Goal: Information Seeking & Learning: Compare options

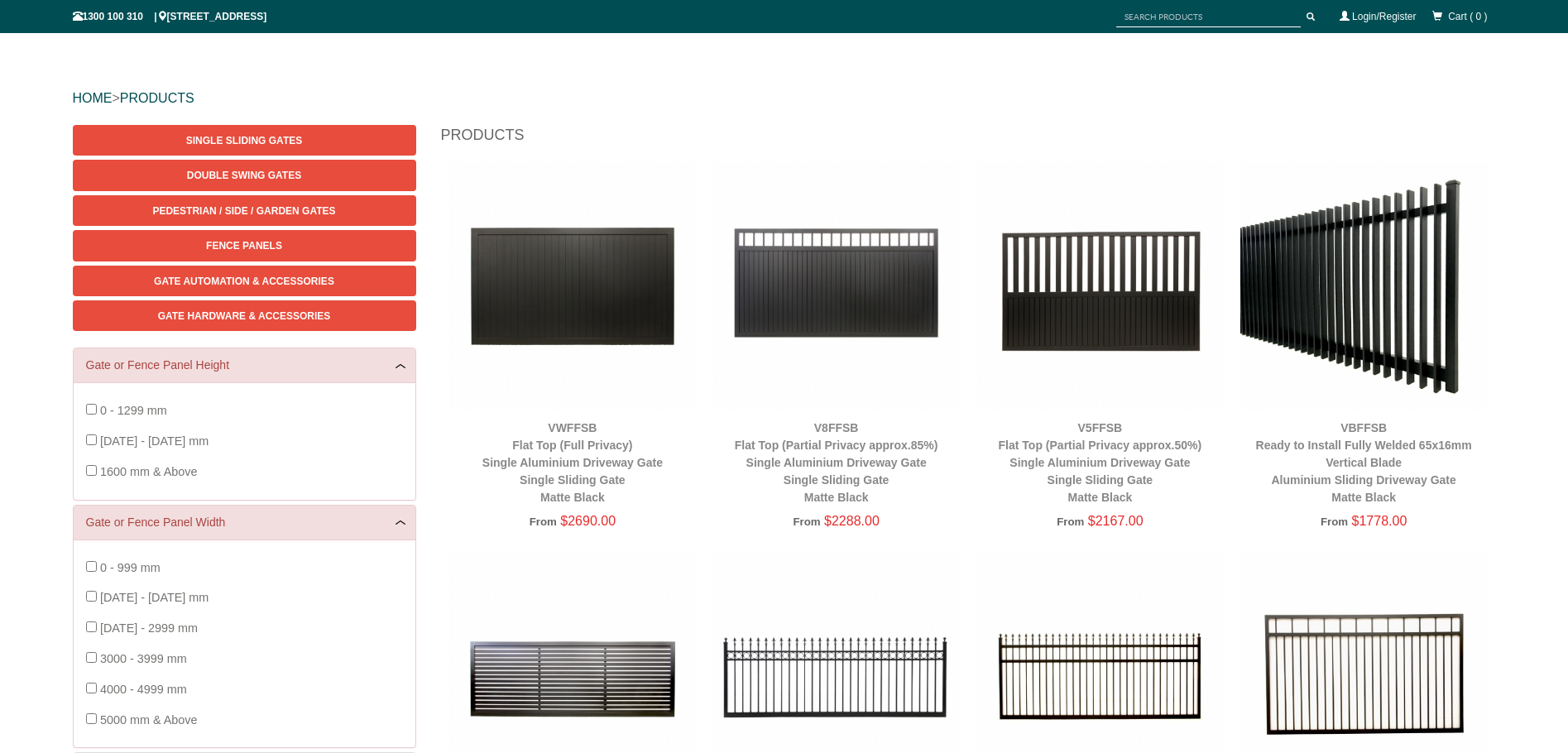
click at [528, 328] on img at bounding box center [573, 286] width 247 height 247
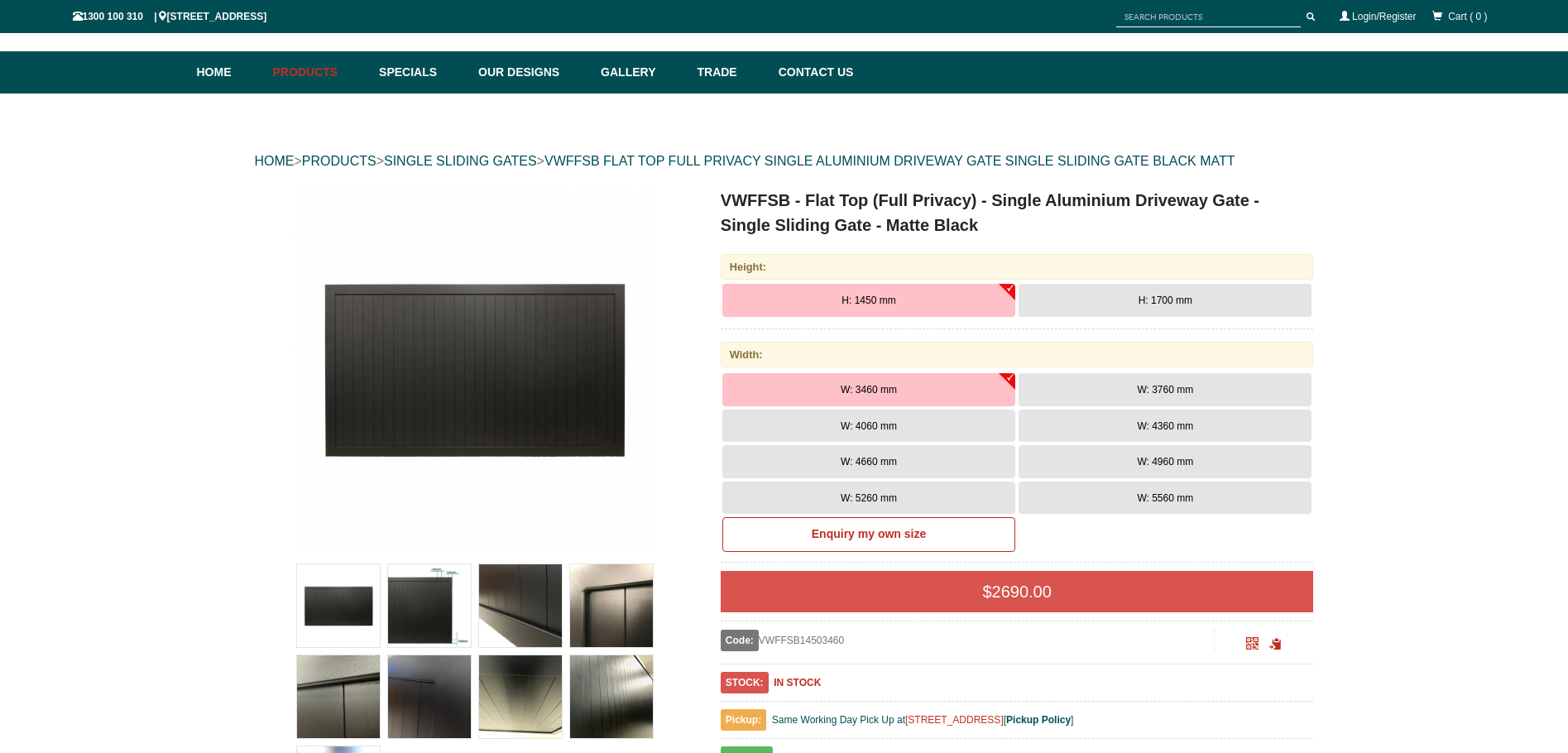
click at [1185, 293] on button "H: 1700 mm" at bounding box center [1165, 300] width 293 height 33
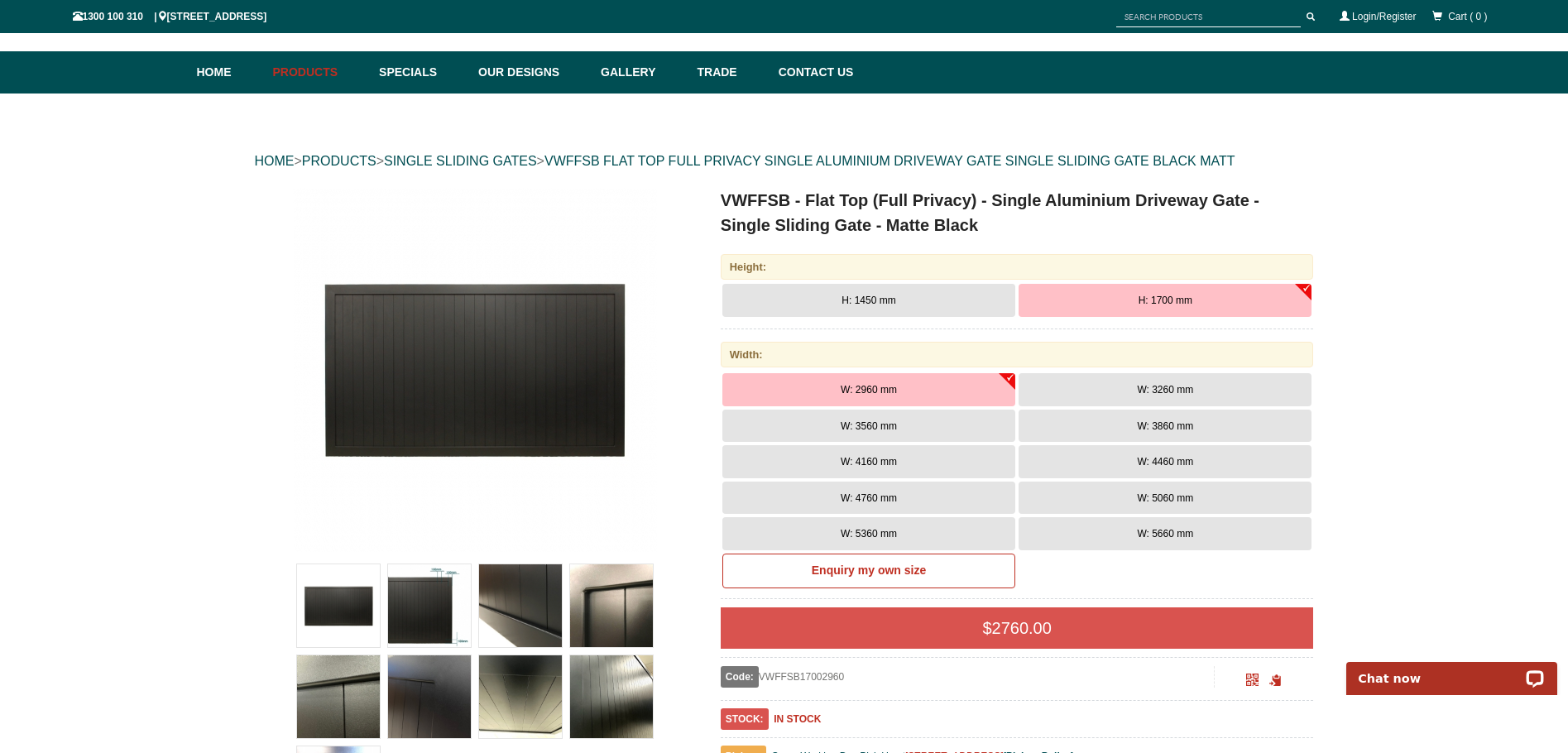
click at [1130, 392] on button "W: 3260 mm" at bounding box center [1165, 389] width 293 height 33
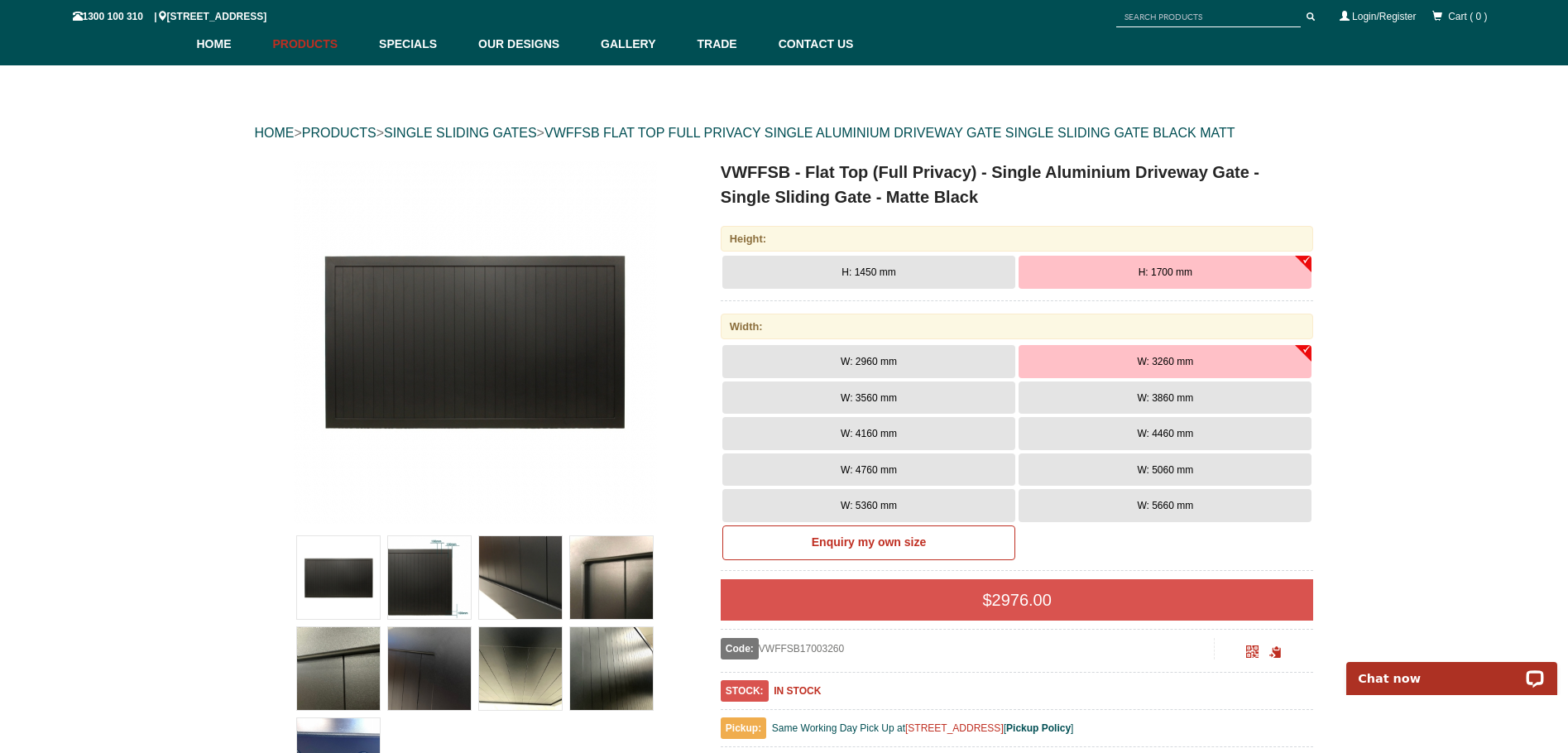
scroll to position [103, 0]
click at [437, 596] on img at bounding box center [429, 577] width 83 height 83
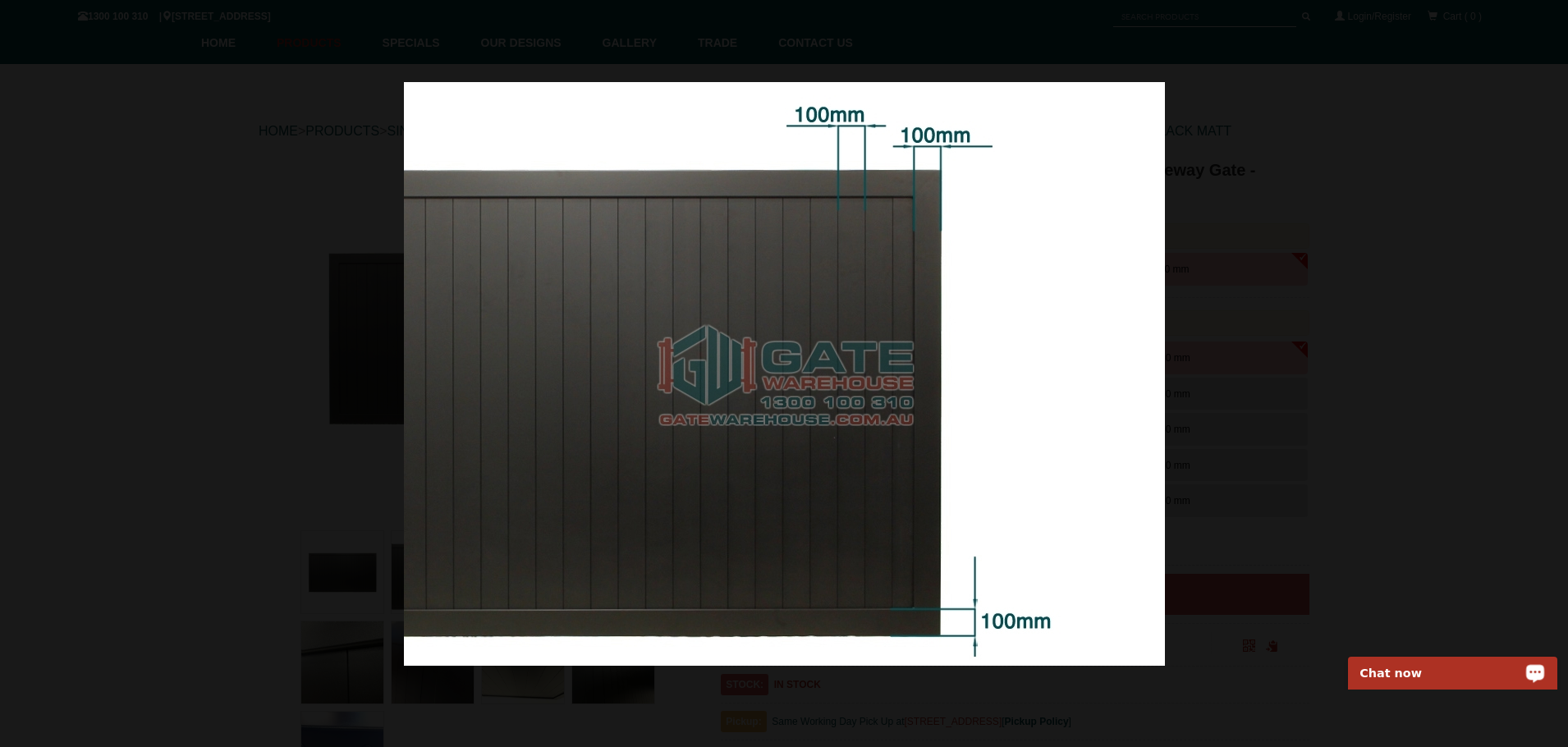
click at [112, 36] on div at bounding box center [784, 374] width 1568 height 747
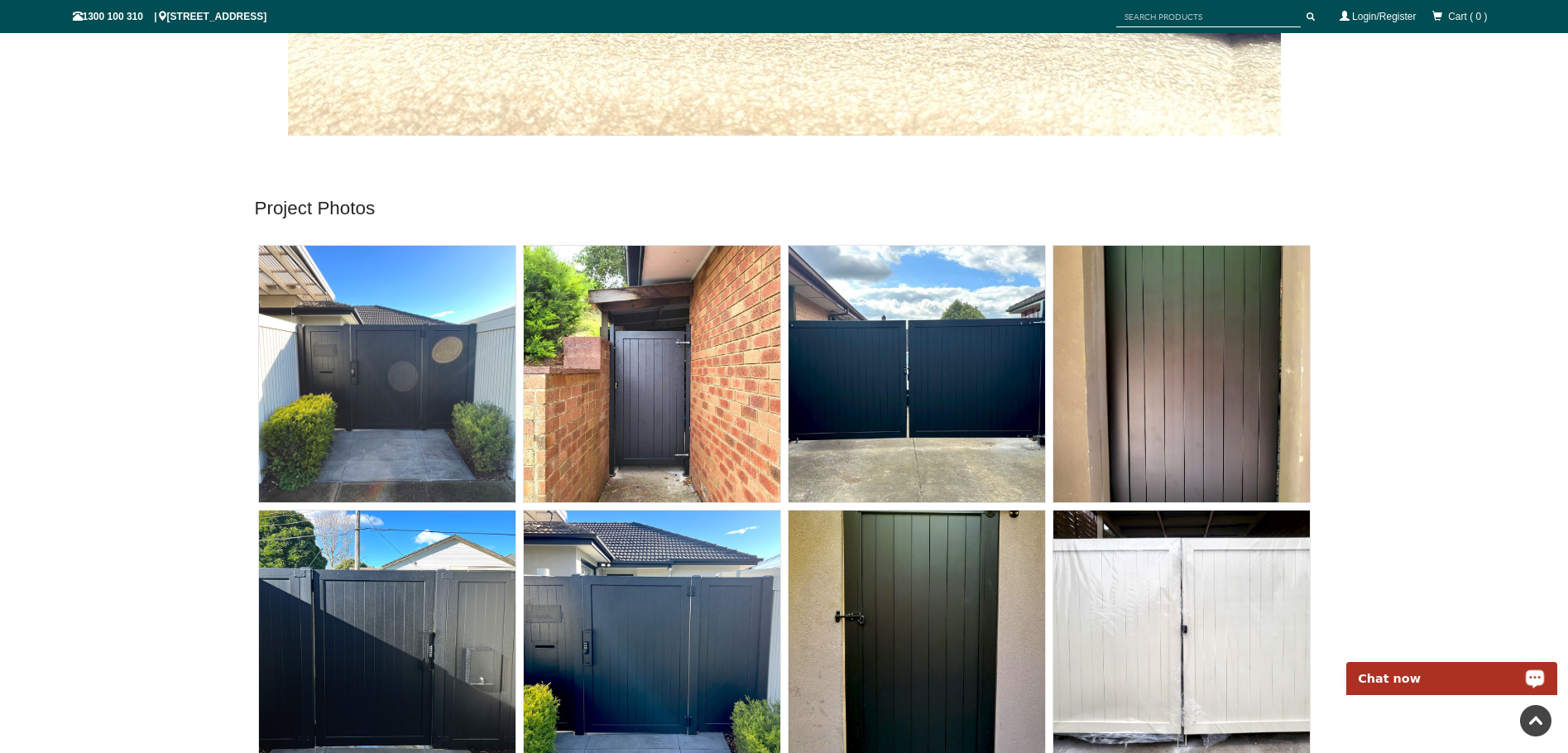
scroll to position [7701, 0]
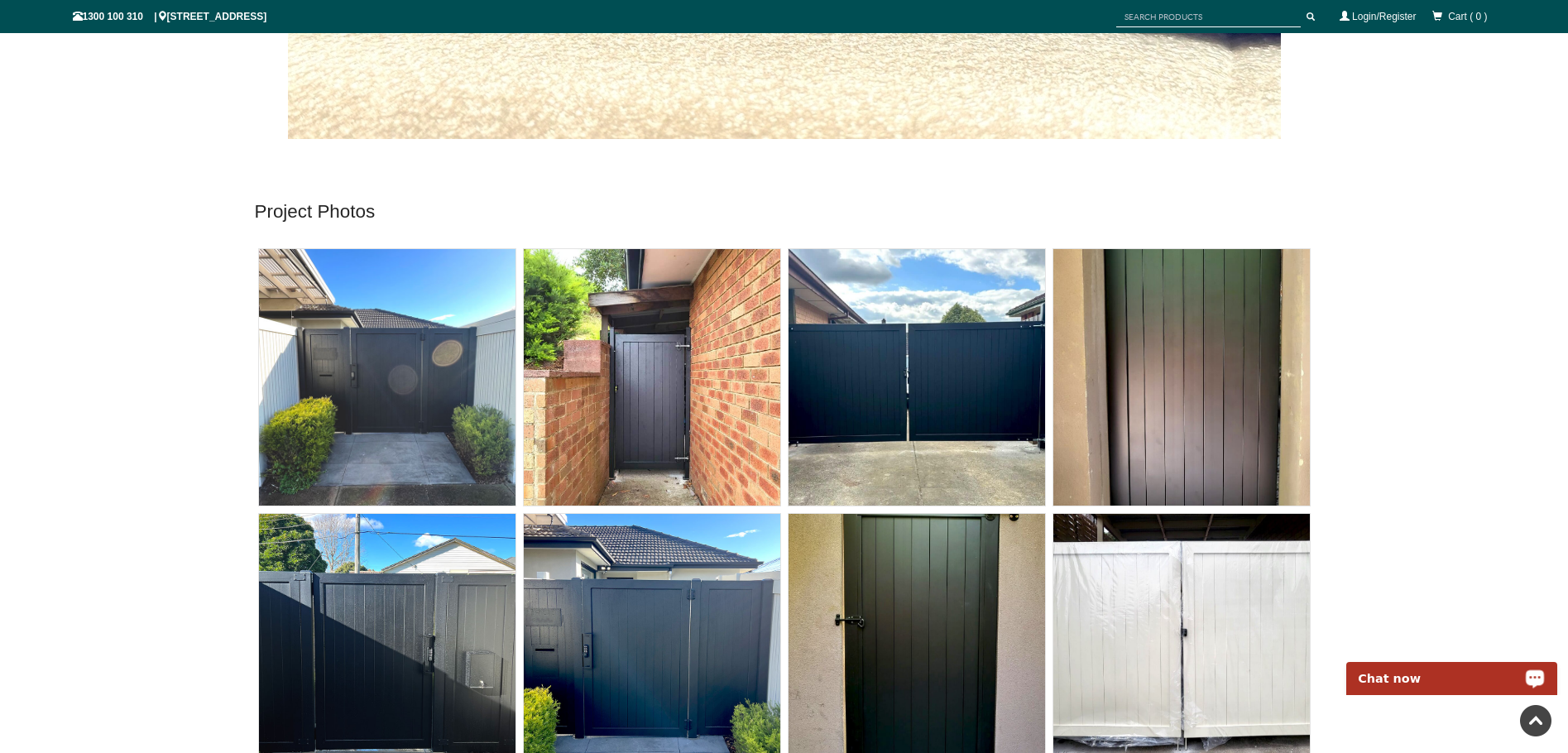
click at [351, 411] on img at bounding box center [387, 377] width 256 height 256
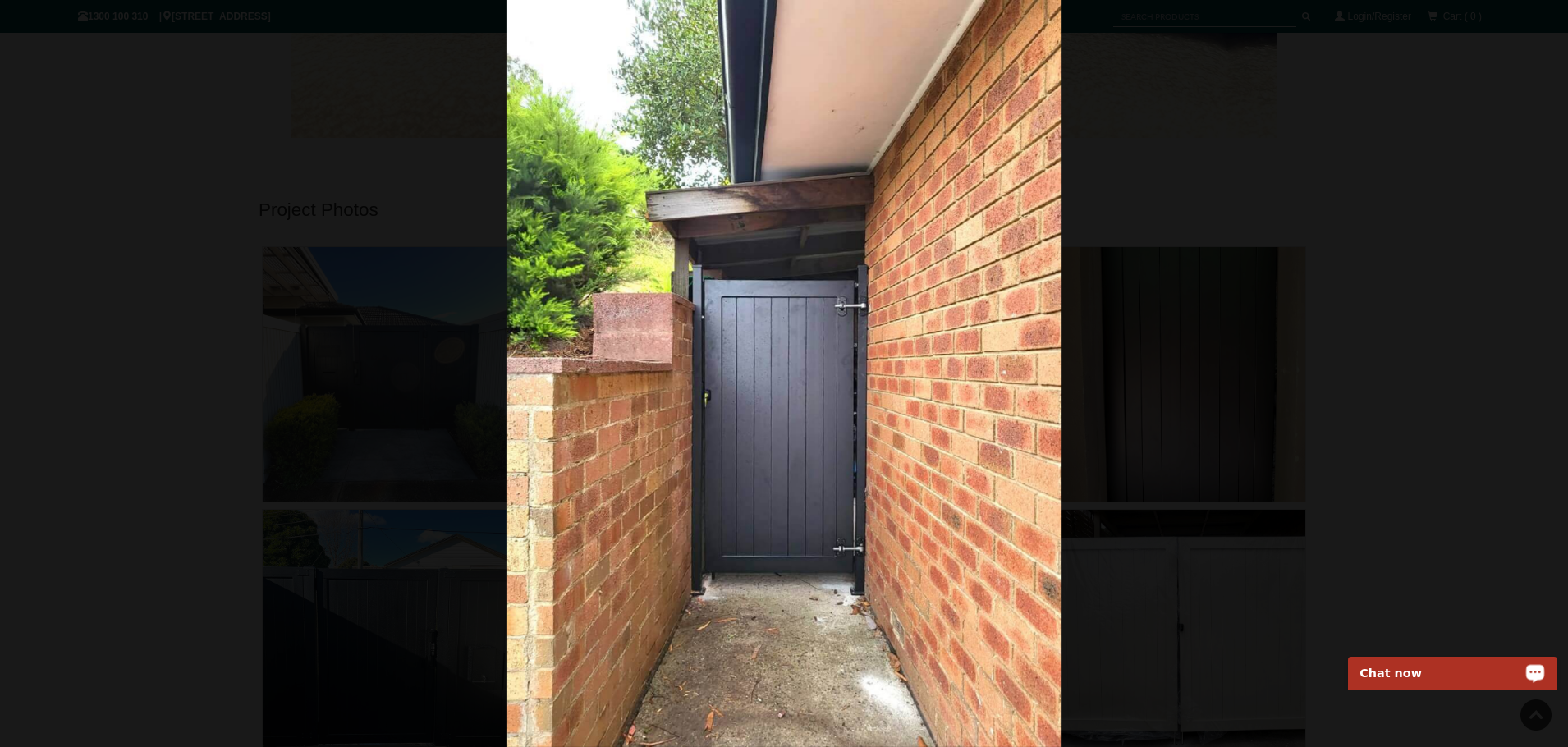
click at [1126, 421] on div at bounding box center [784, 374] width 1568 height 747
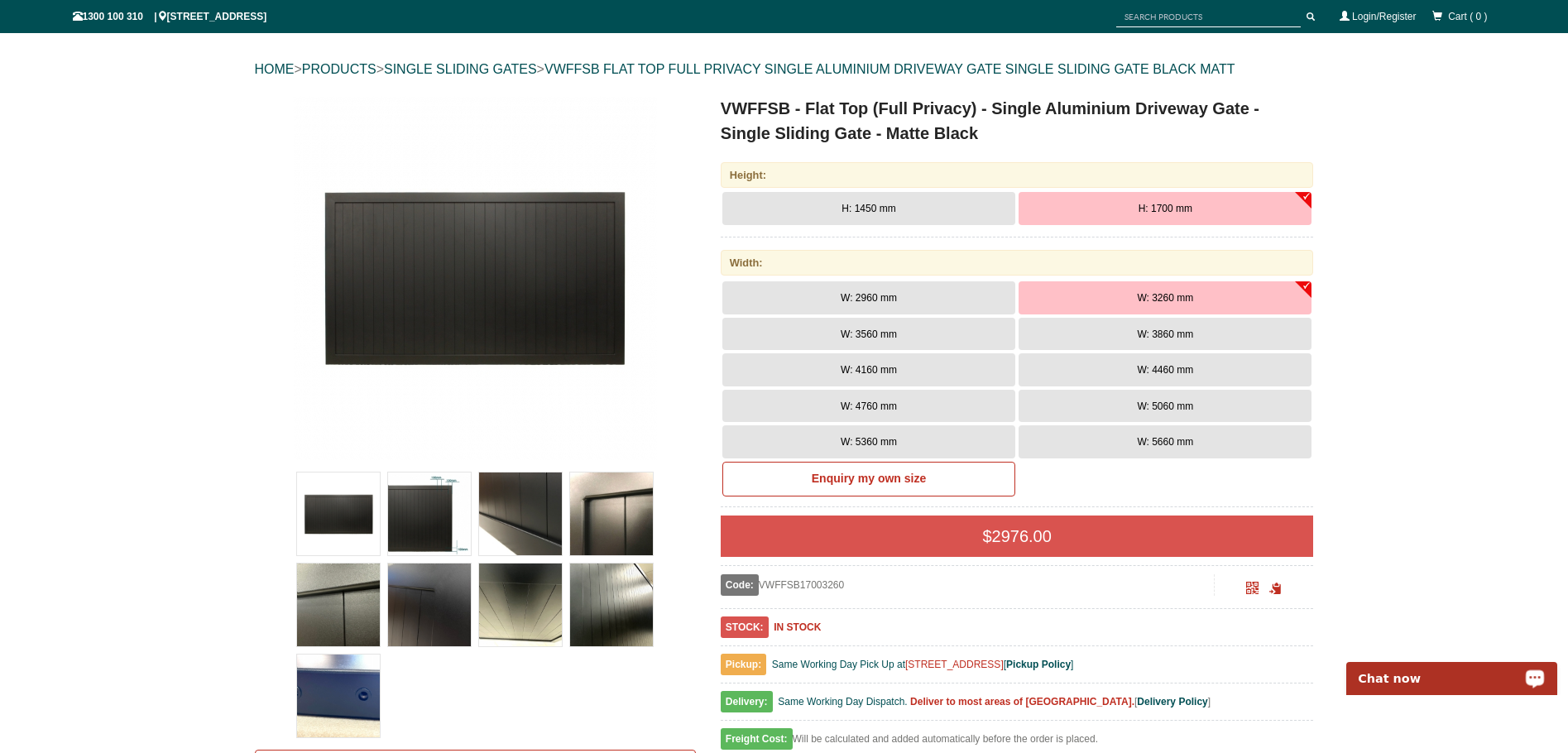
scroll to position [0, 0]
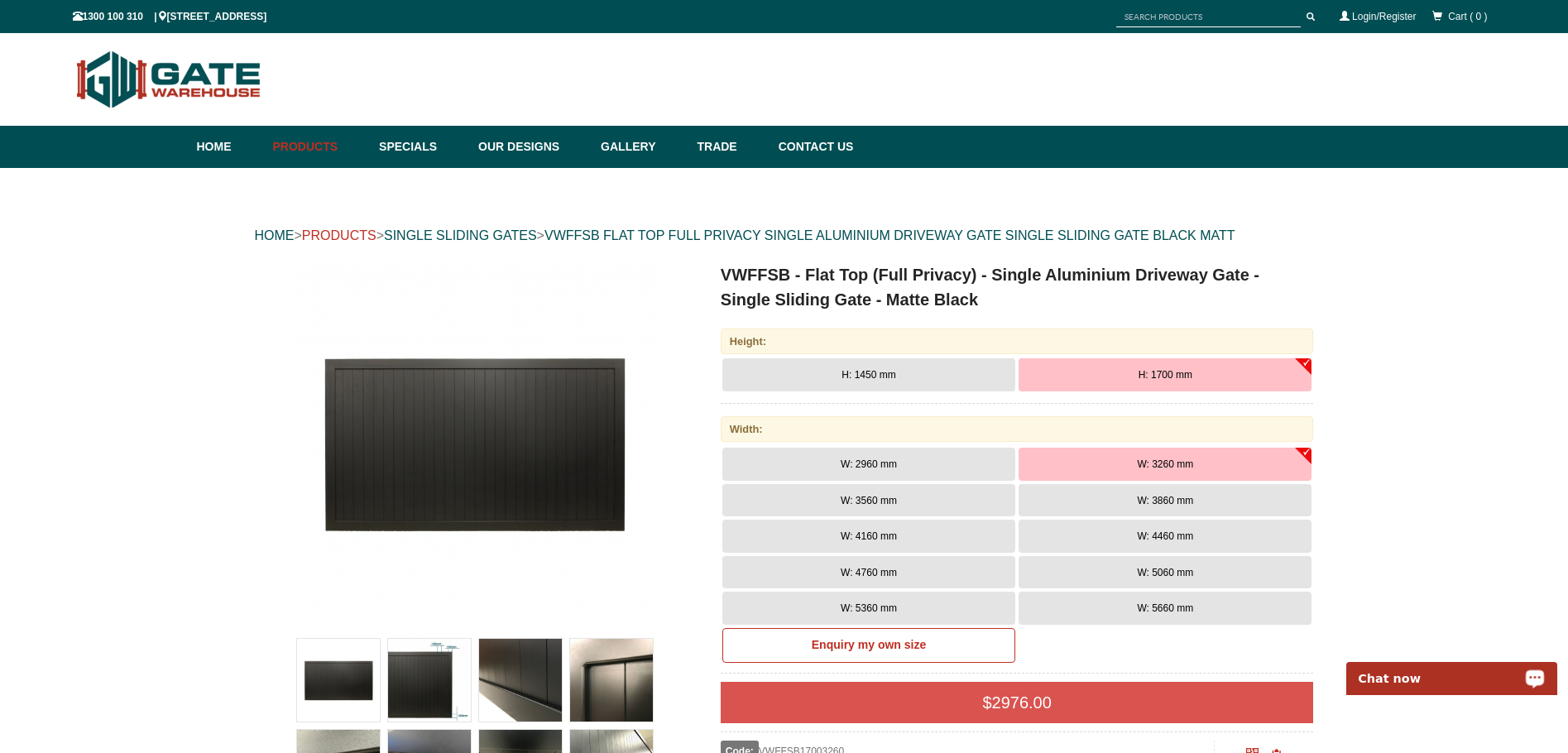
click at [366, 232] on link "PRODUCTS" at bounding box center [339, 236] width 74 height 14
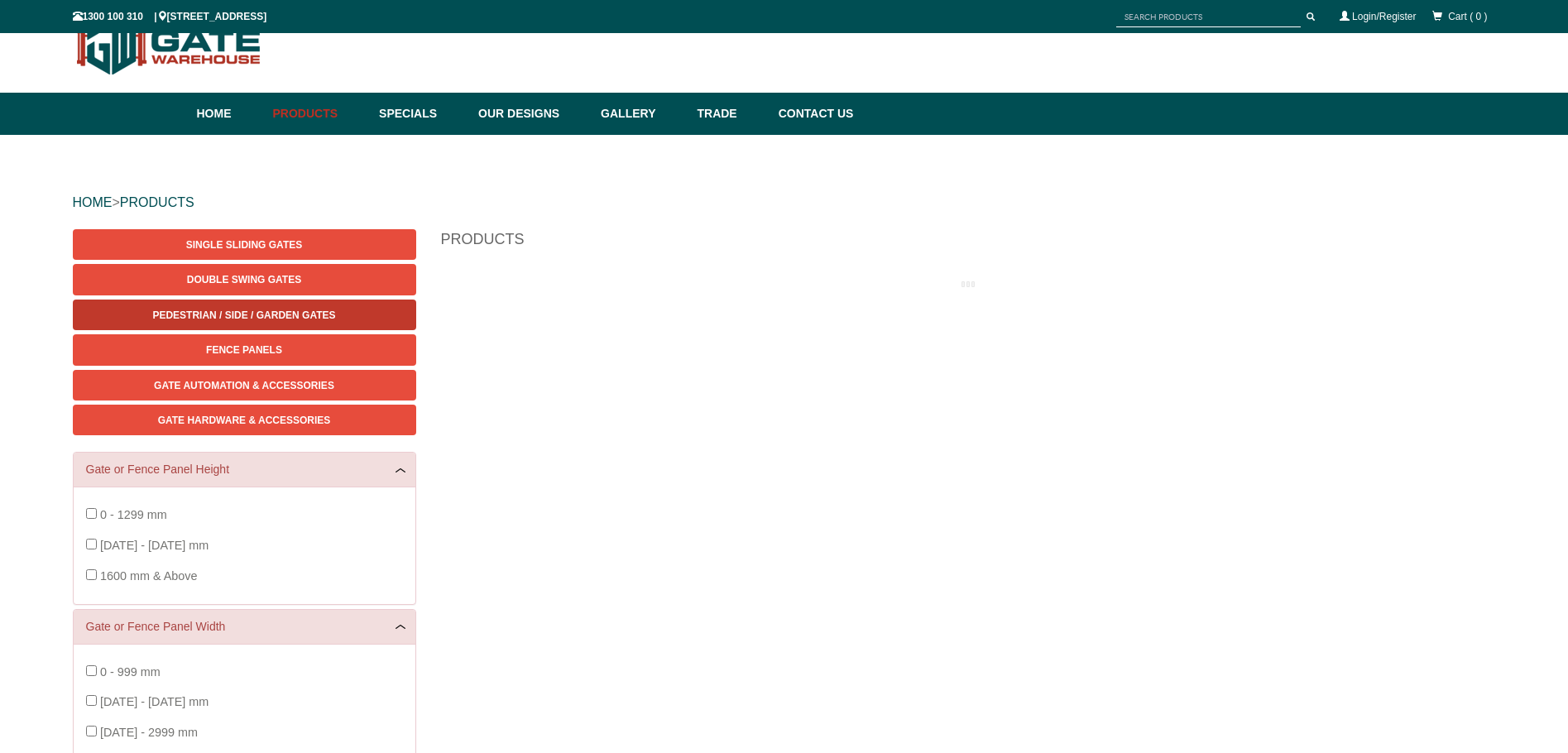
scroll to position [42, 0]
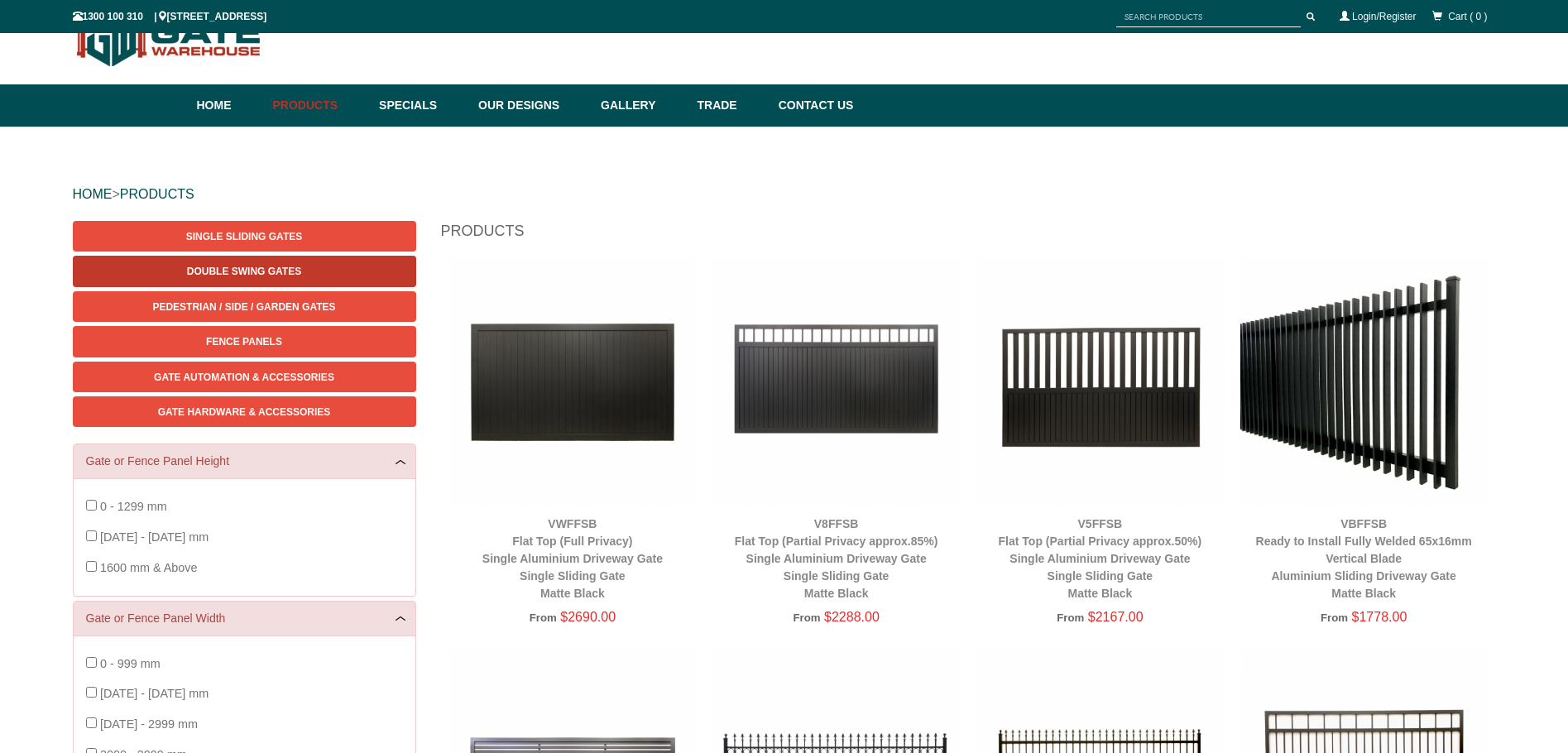
click at [223, 266] on span "Double Swing Gates" at bounding box center [244, 271] width 114 height 11
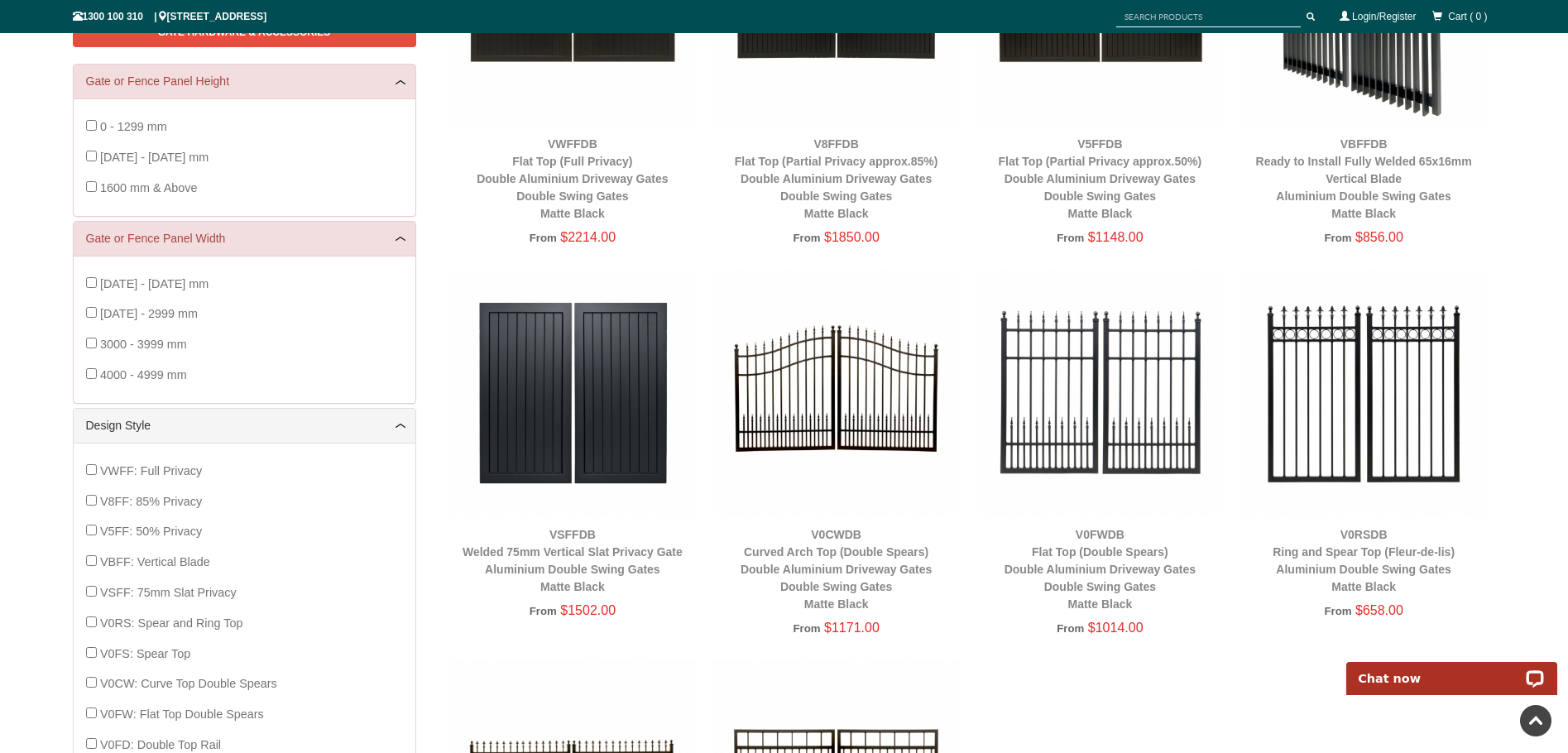
scroll to position [418, 0]
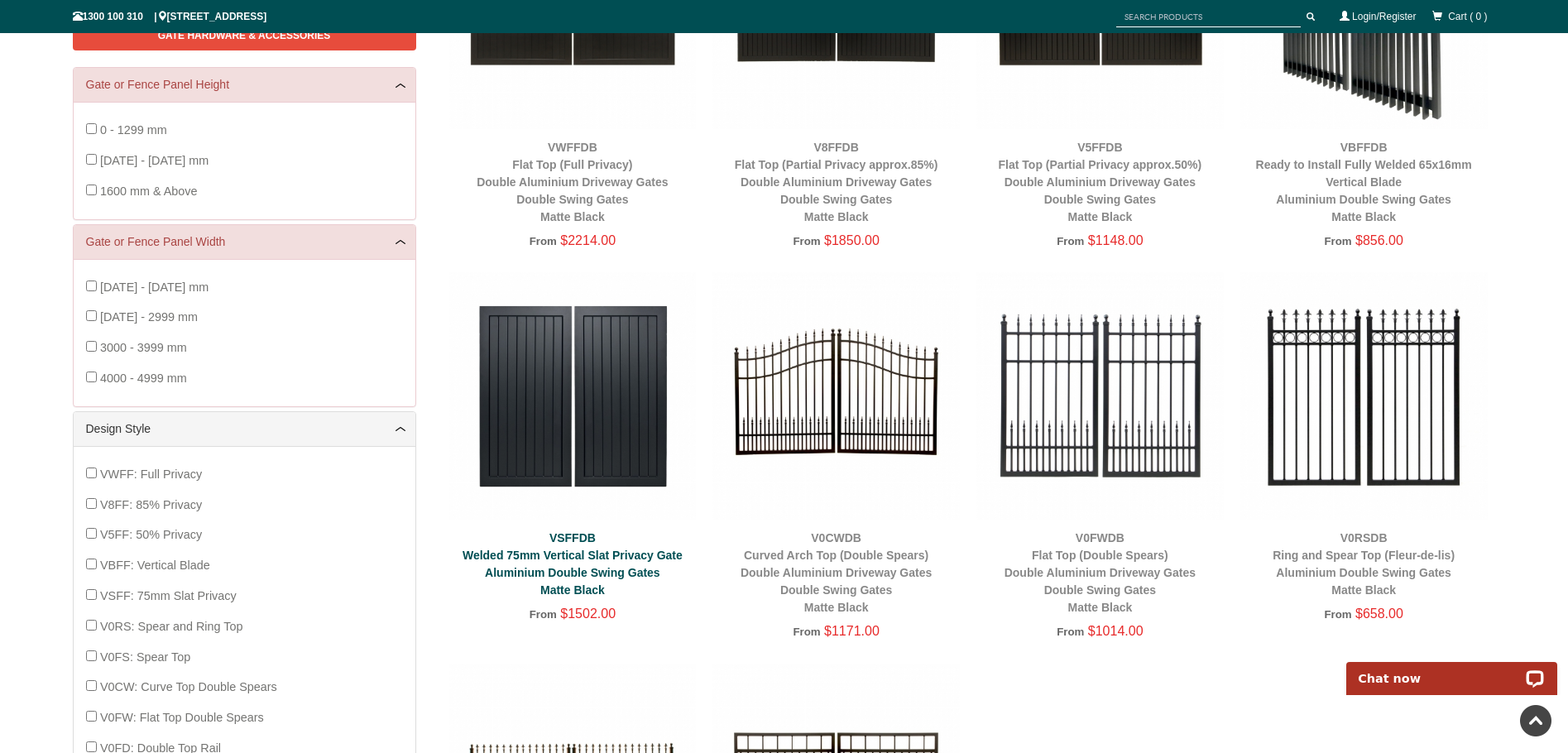
click at [555, 595] on link "VSFFDB Welded 75mm Vertical Slat Privacy Gate Aluminium Double Swing Gates Matt…" at bounding box center [572, 564] width 220 height 65
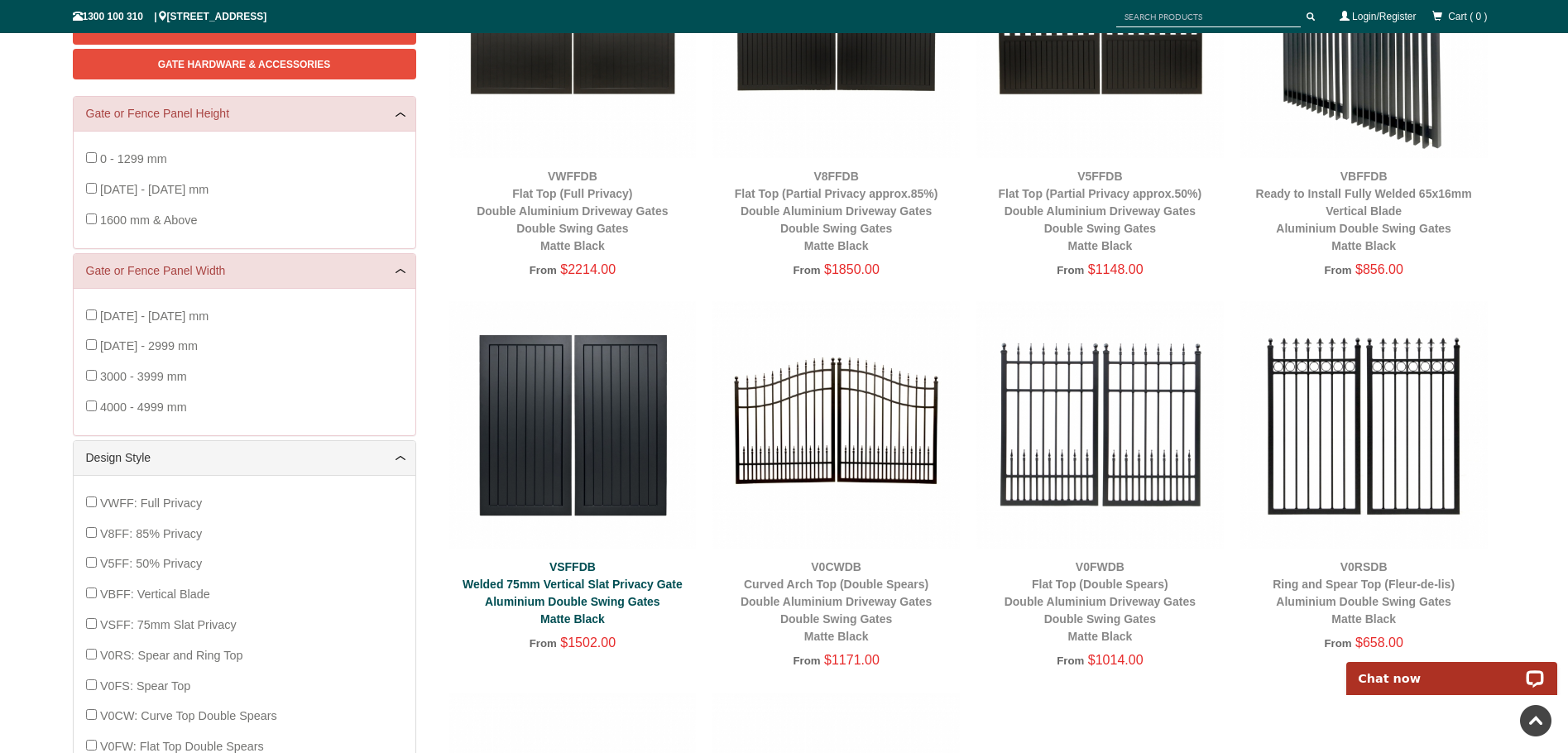
scroll to position [293, 0]
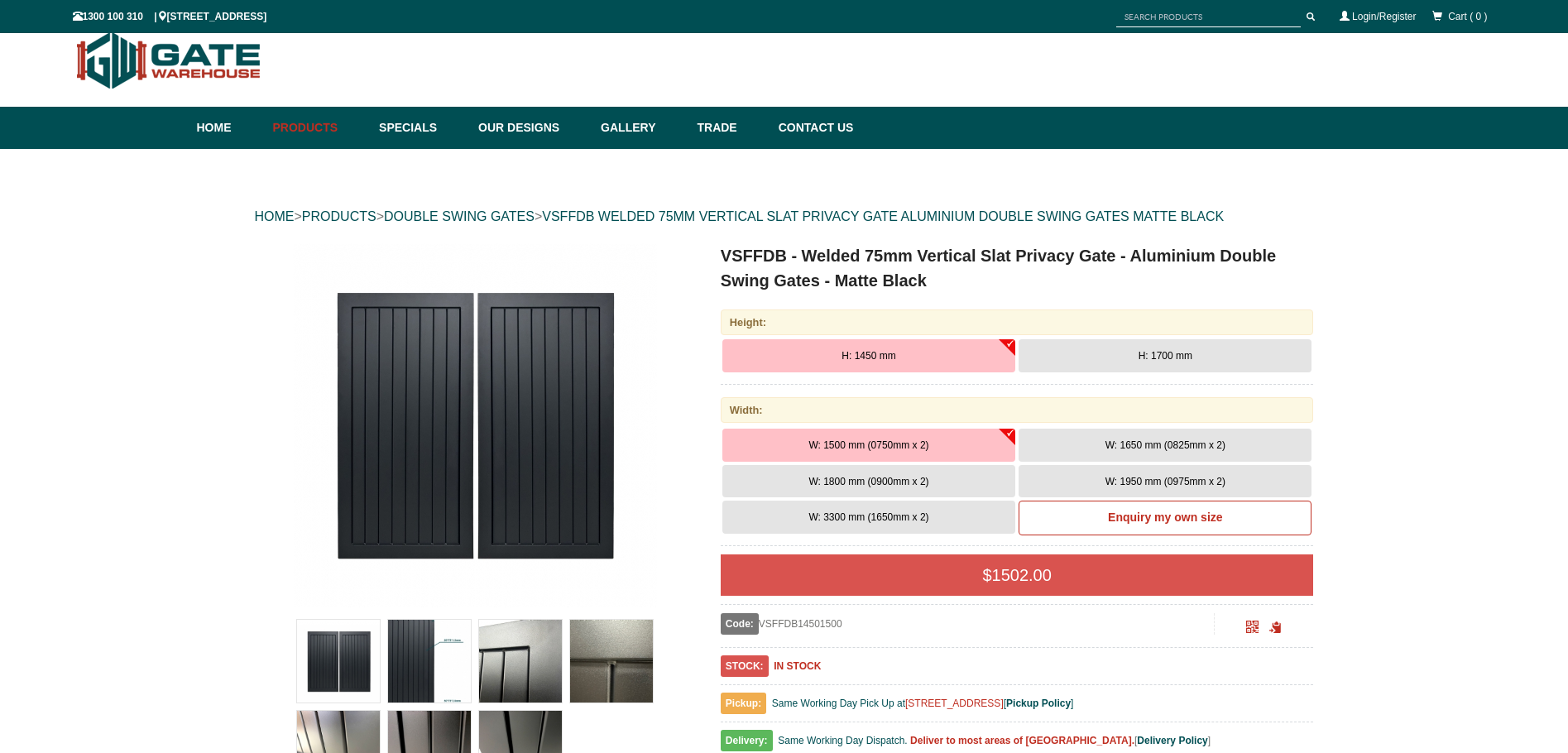
scroll to position [42, 0]
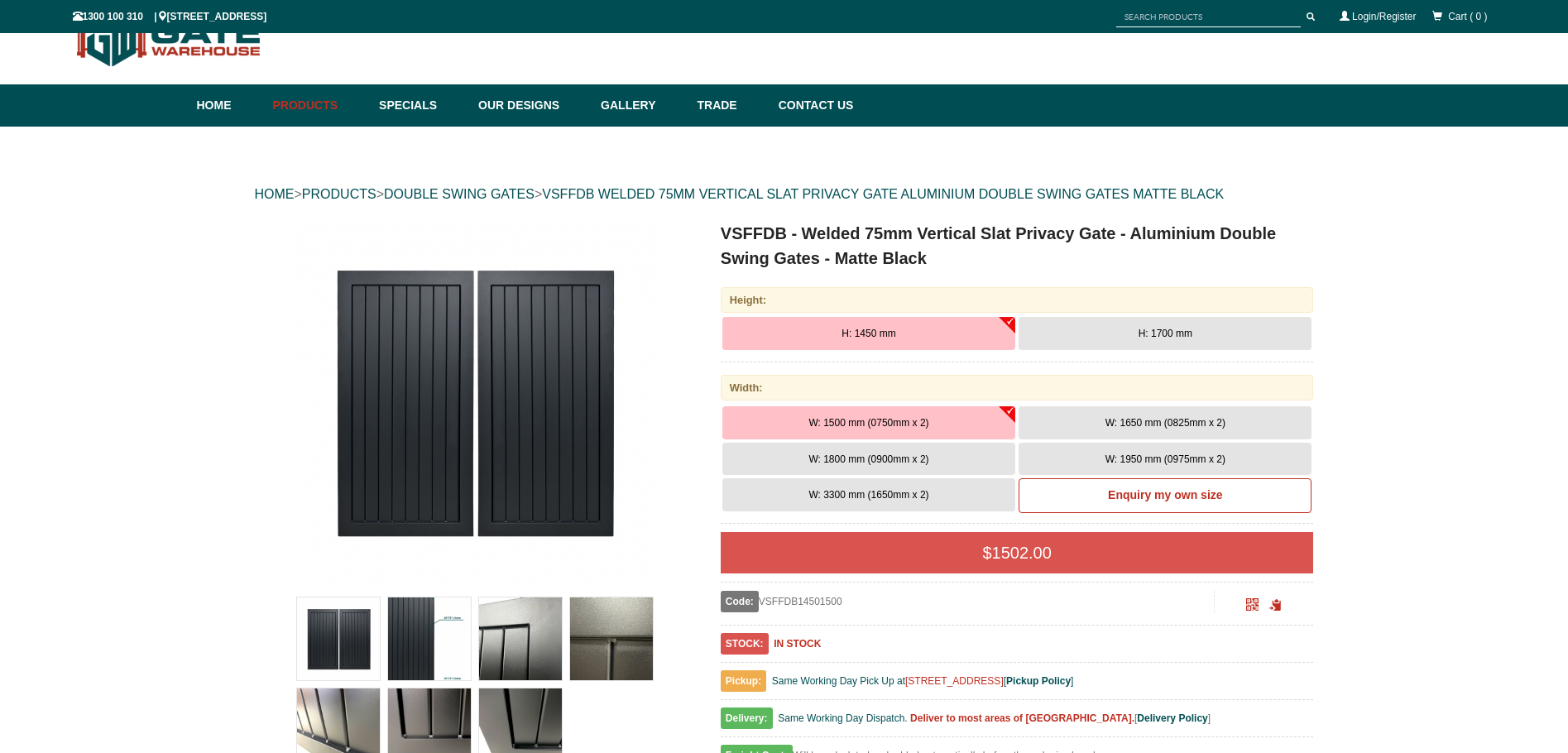
click at [1171, 329] on span "H: 1700 mm" at bounding box center [1165, 333] width 54 height 11
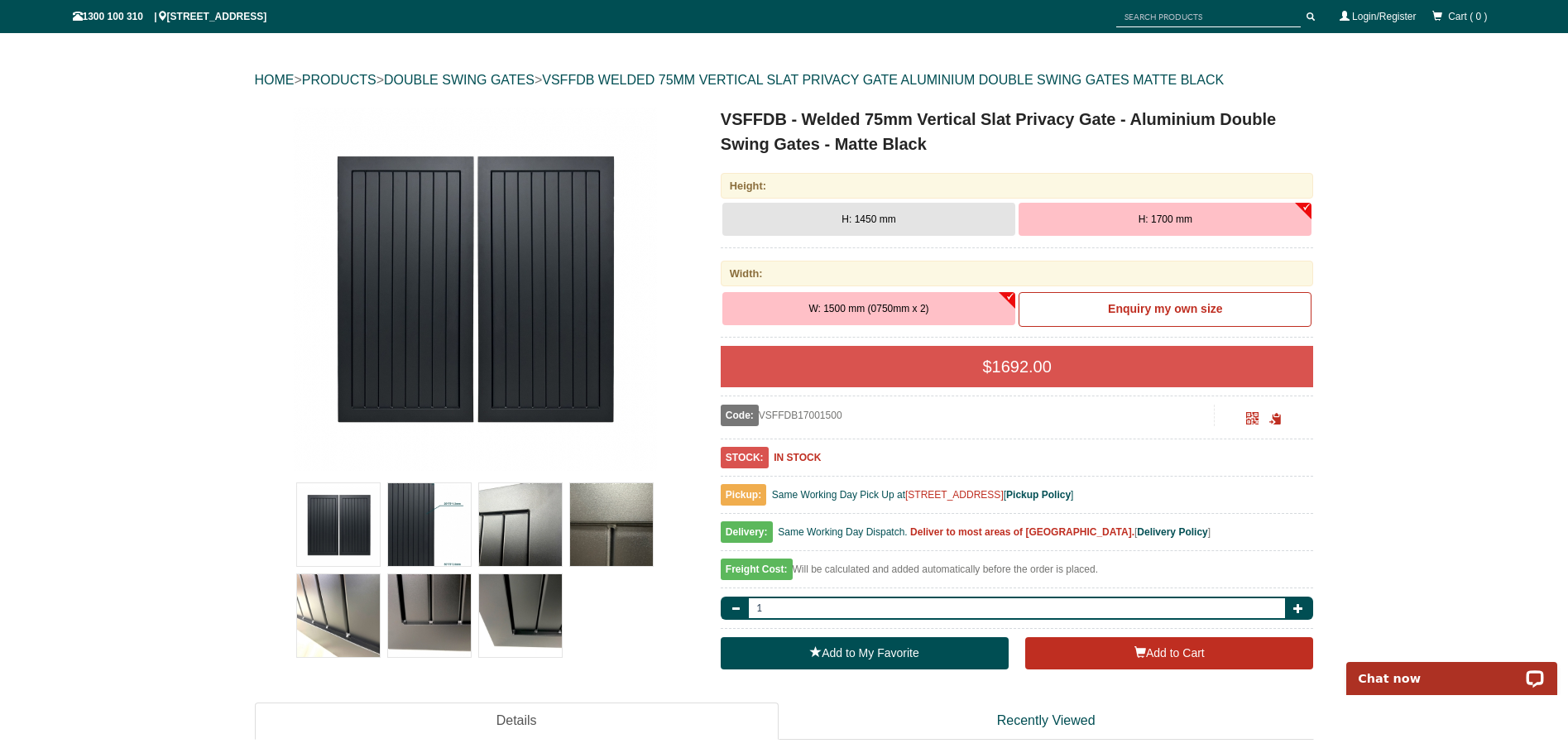
scroll to position [170, 0]
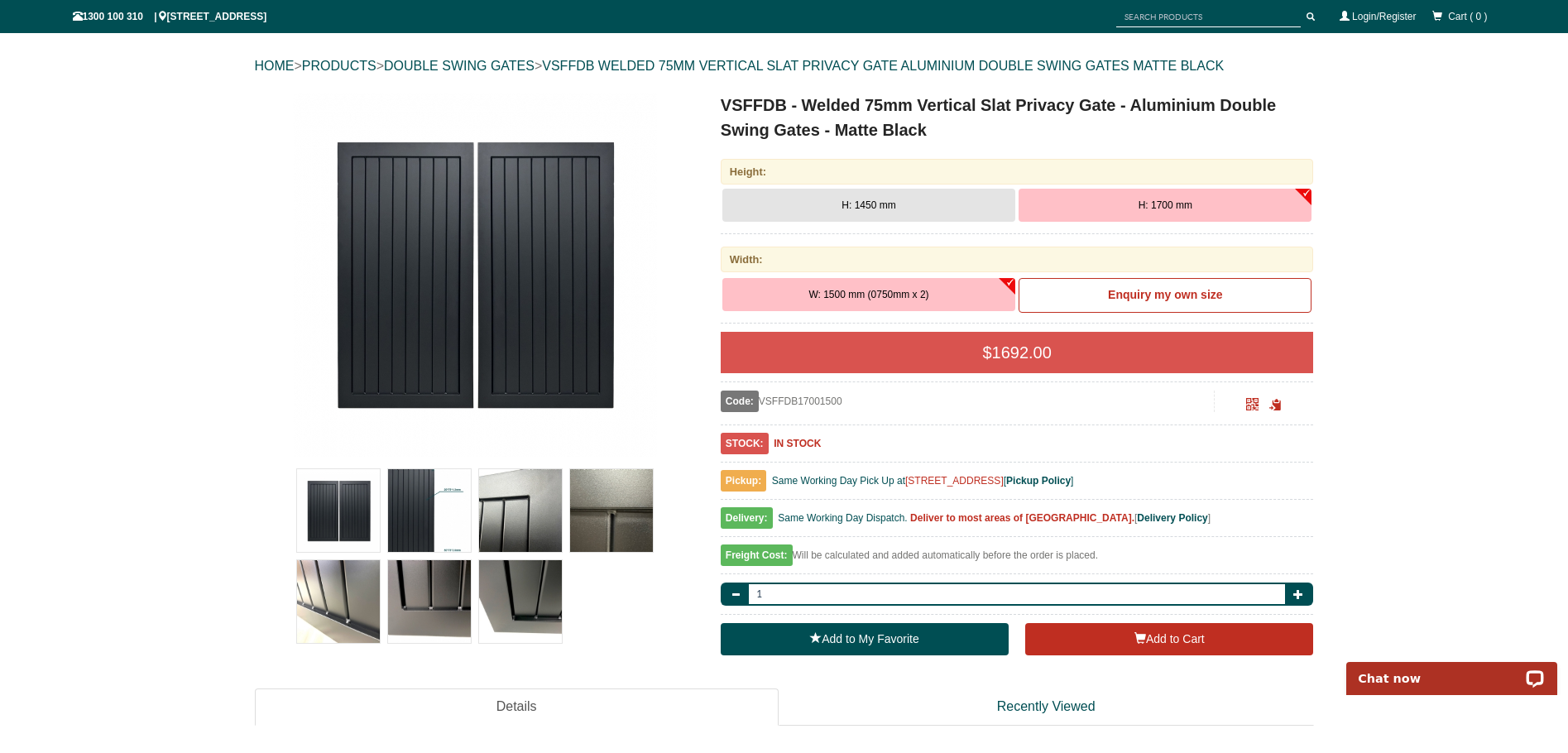
click at [874, 291] on span "W: 1500 mm (0750mm x 2)" at bounding box center [868, 294] width 120 height 11
click at [412, 523] on img at bounding box center [429, 511] width 83 height 83
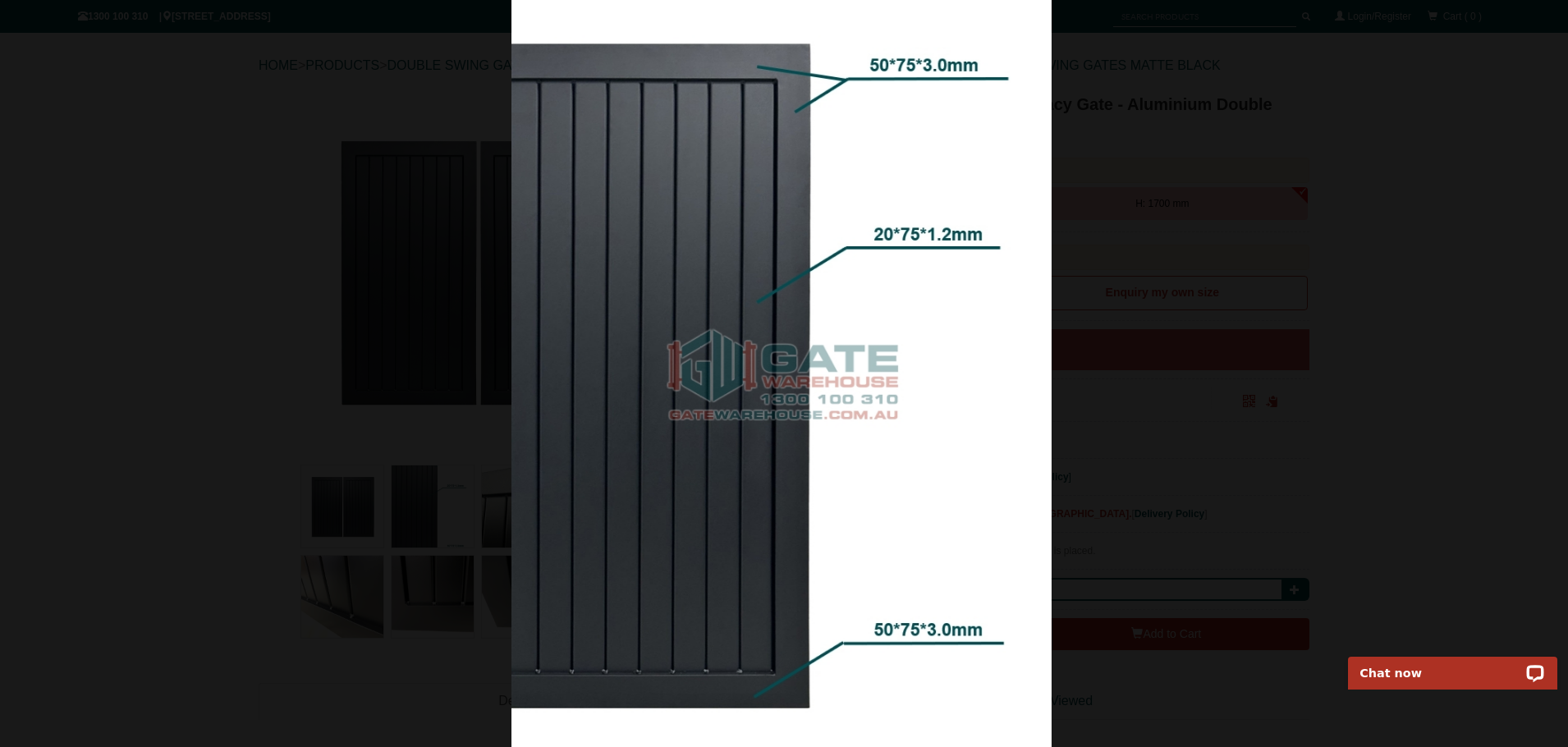
click at [1302, 319] on div at bounding box center [781, 374] width 1568 height 747
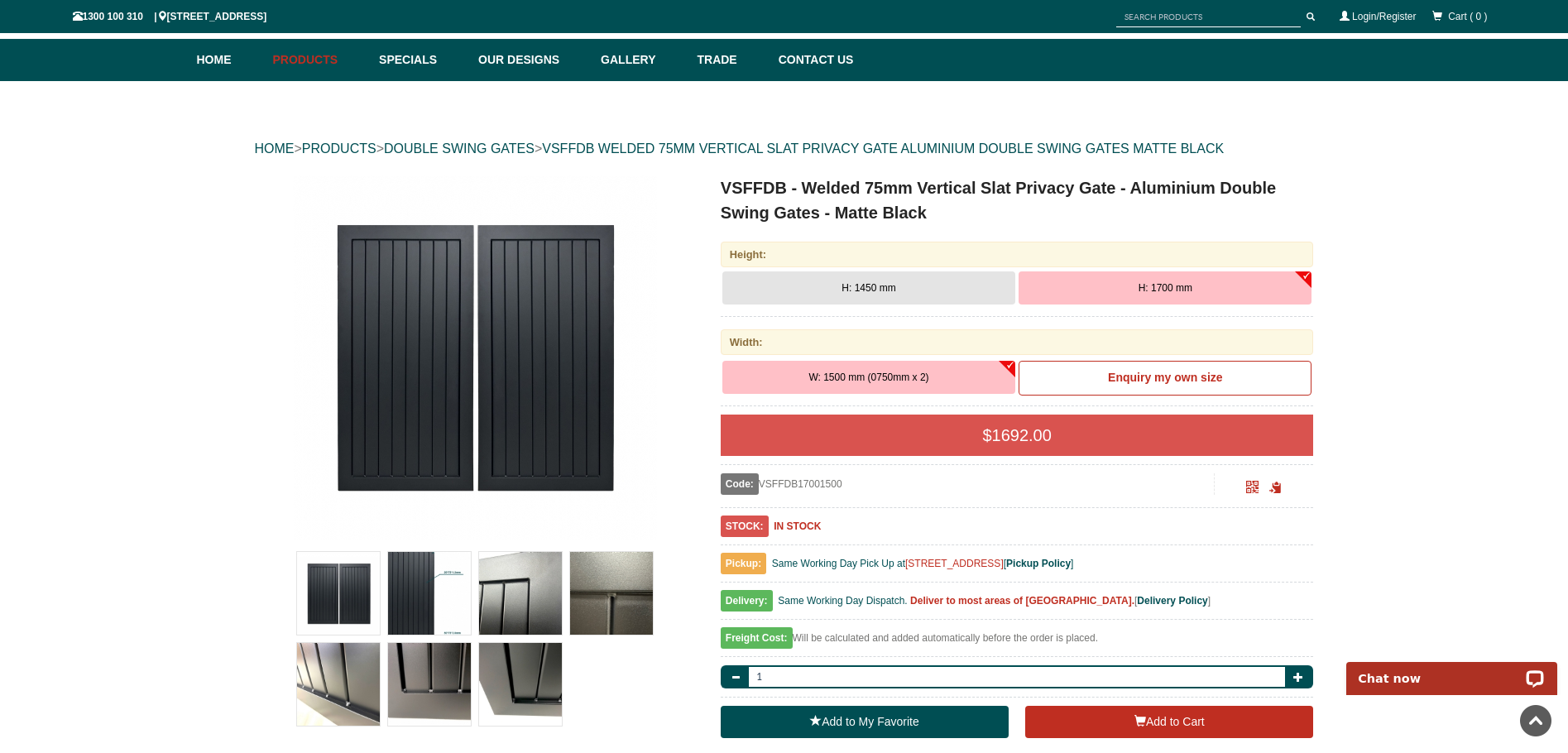
scroll to position [0, 0]
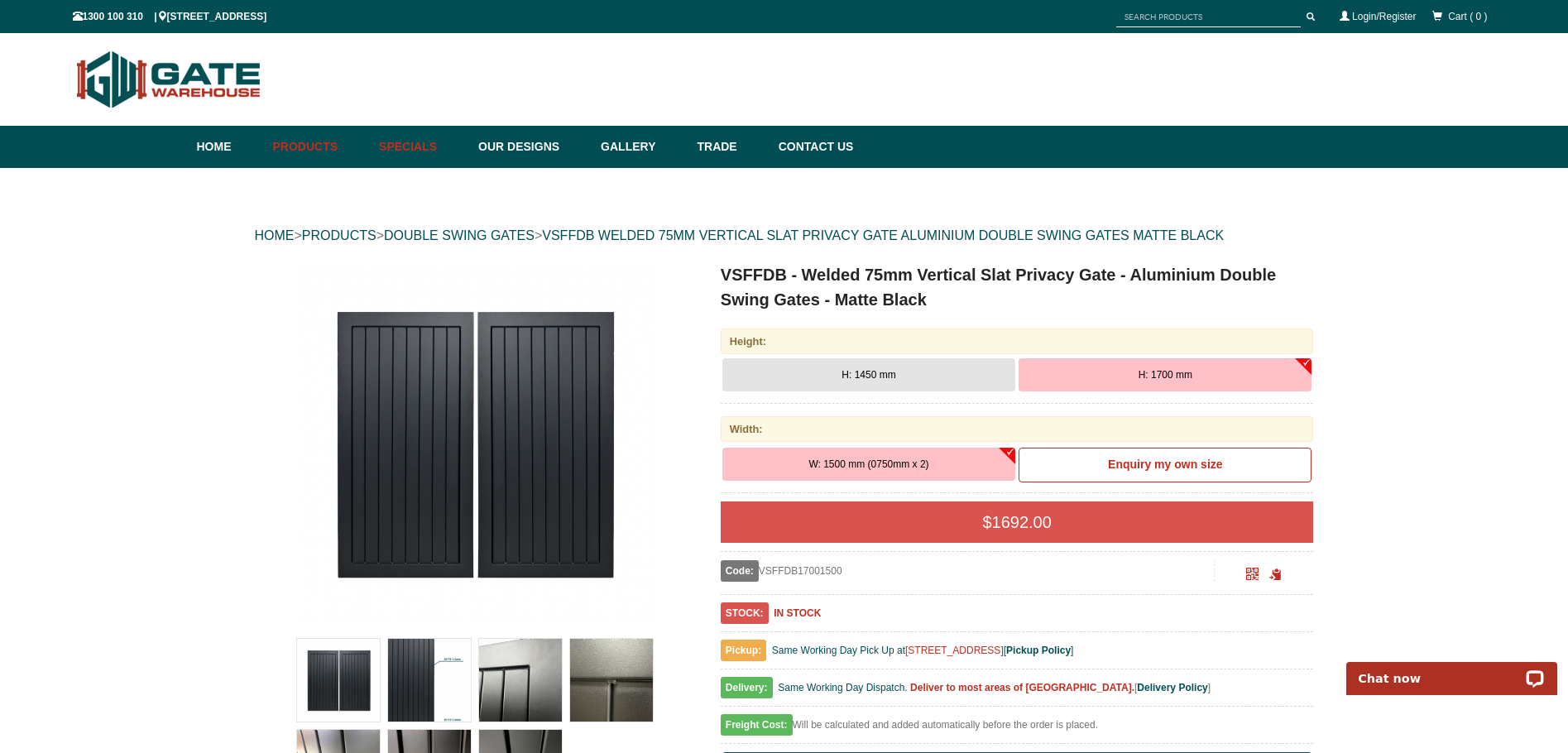
click at [423, 140] on link "Specials" at bounding box center [420, 147] width 99 height 42
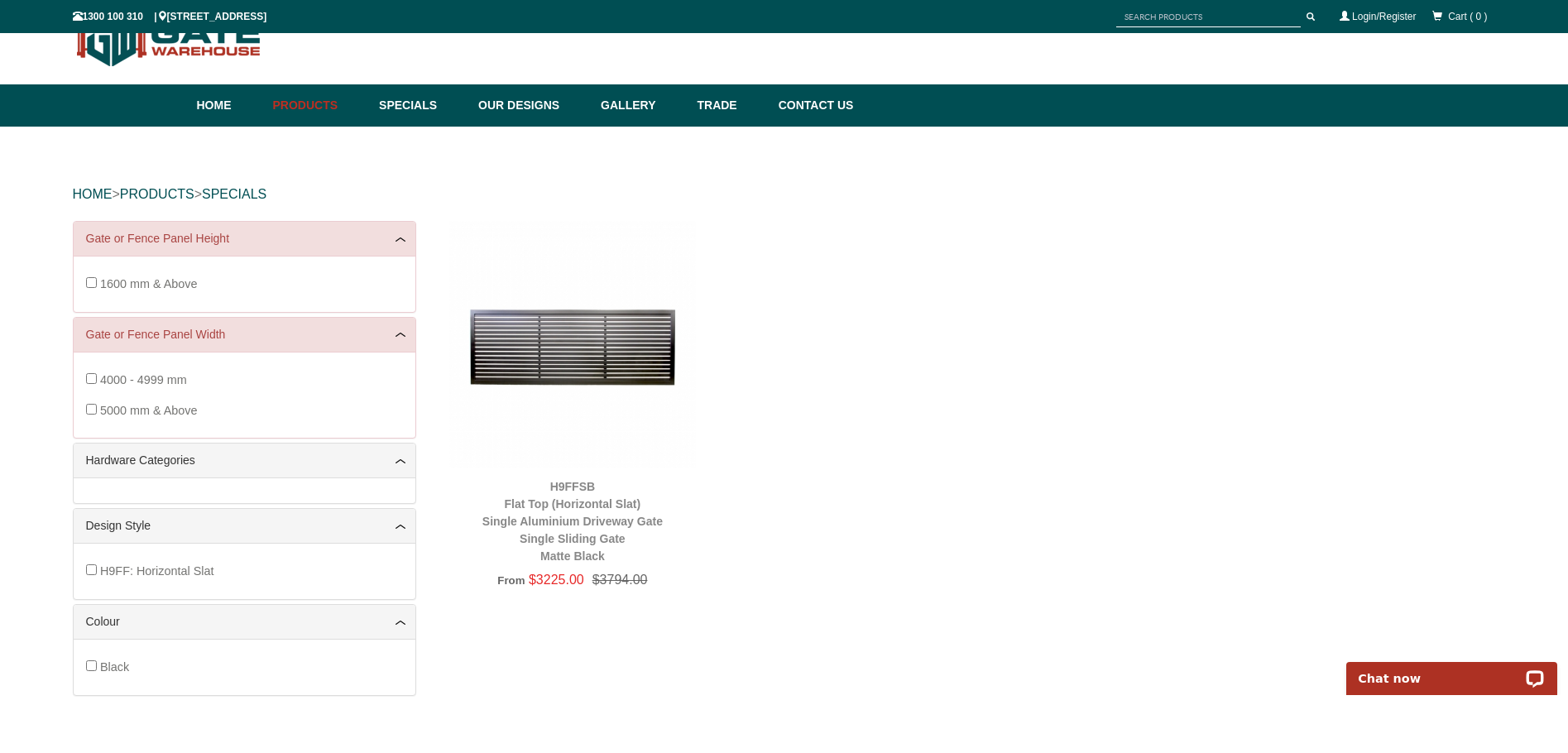
click at [155, 290] on span "1600 mm & Above" at bounding box center [148, 284] width 98 height 13
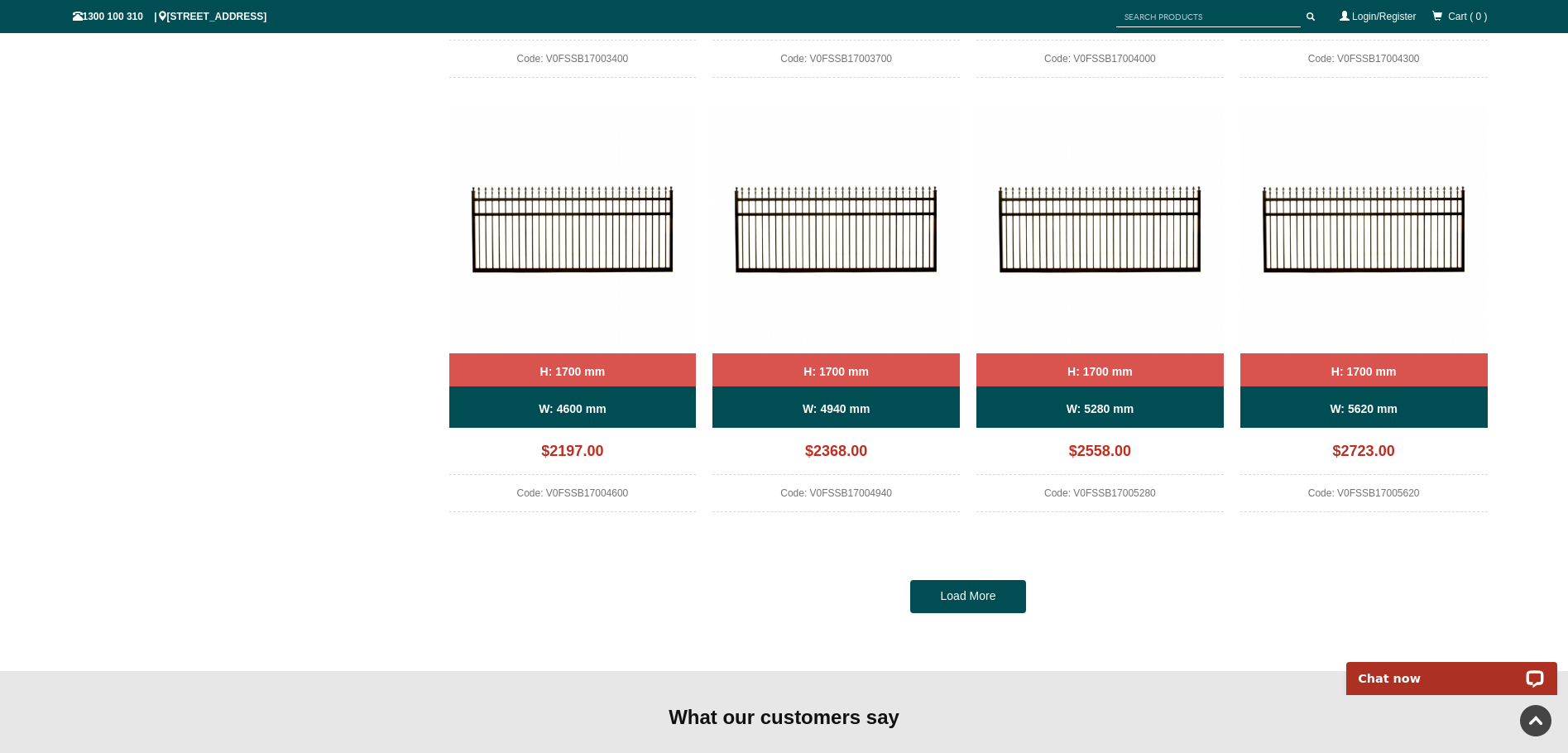
scroll to position [1990, 0]
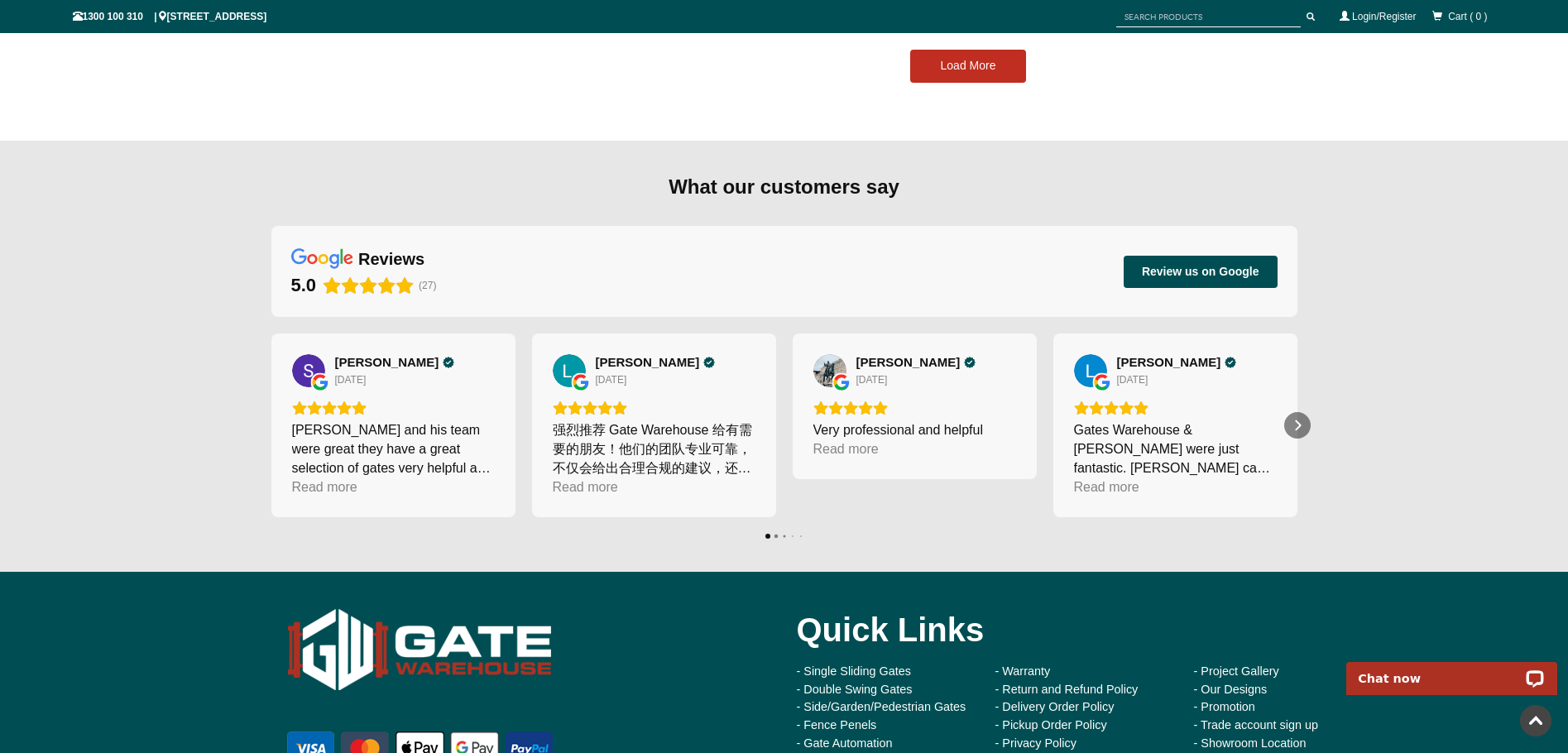
click at [951, 80] on link "Load More" at bounding box center [967, 65] width 116 height 33
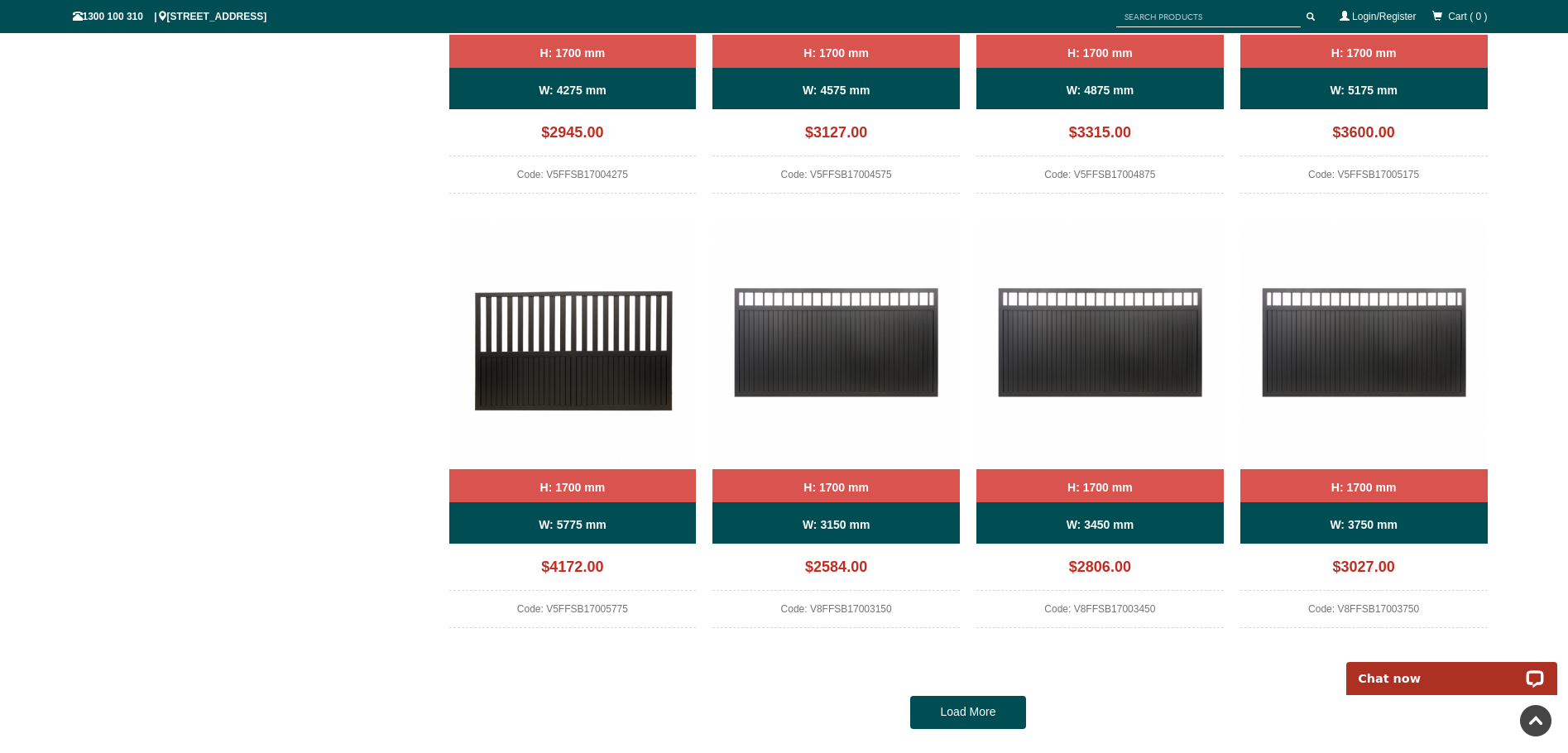
scroll to position [3554, 0]
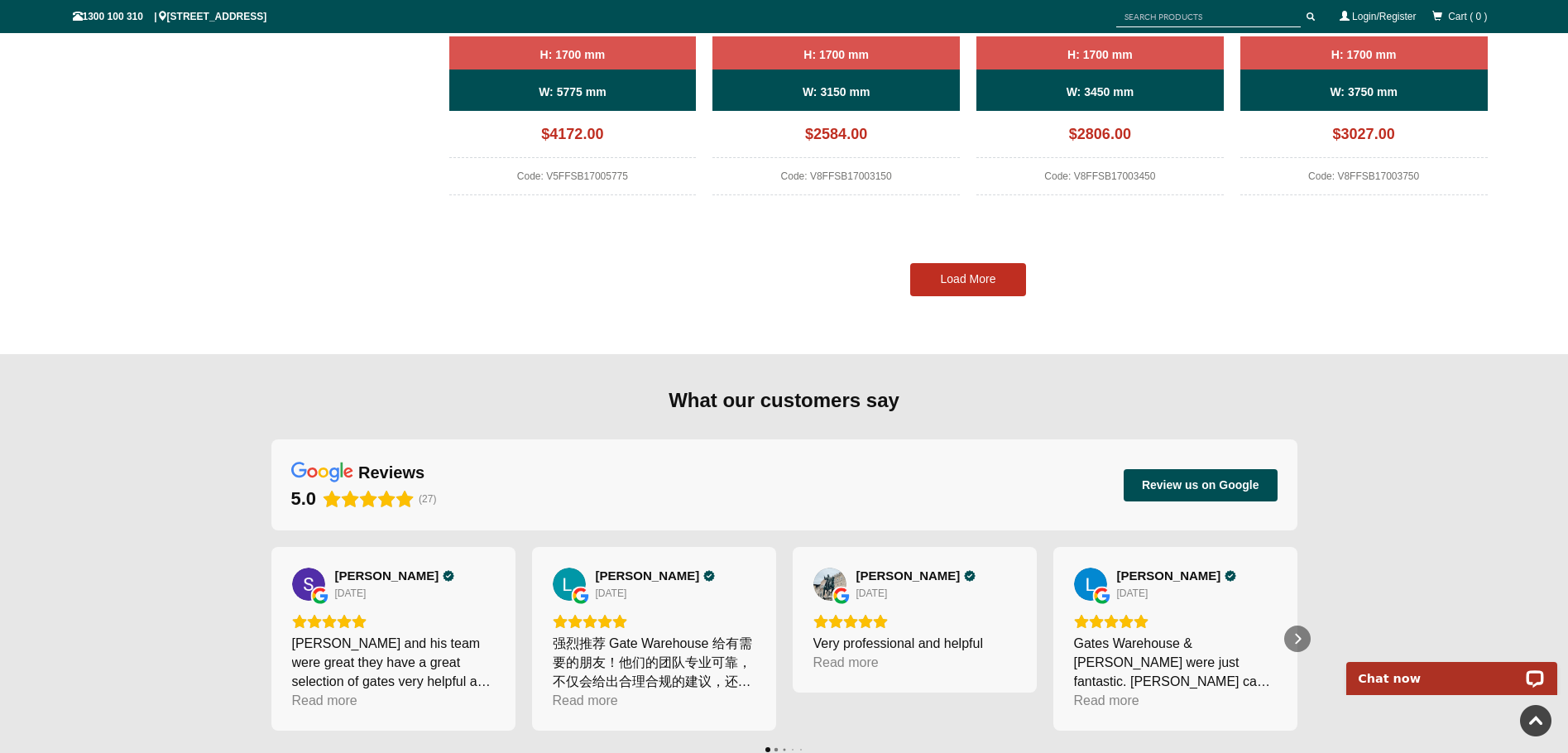
click at [959, 268] on link "Load More" at bounding box center [967, 279] width 116 height 33
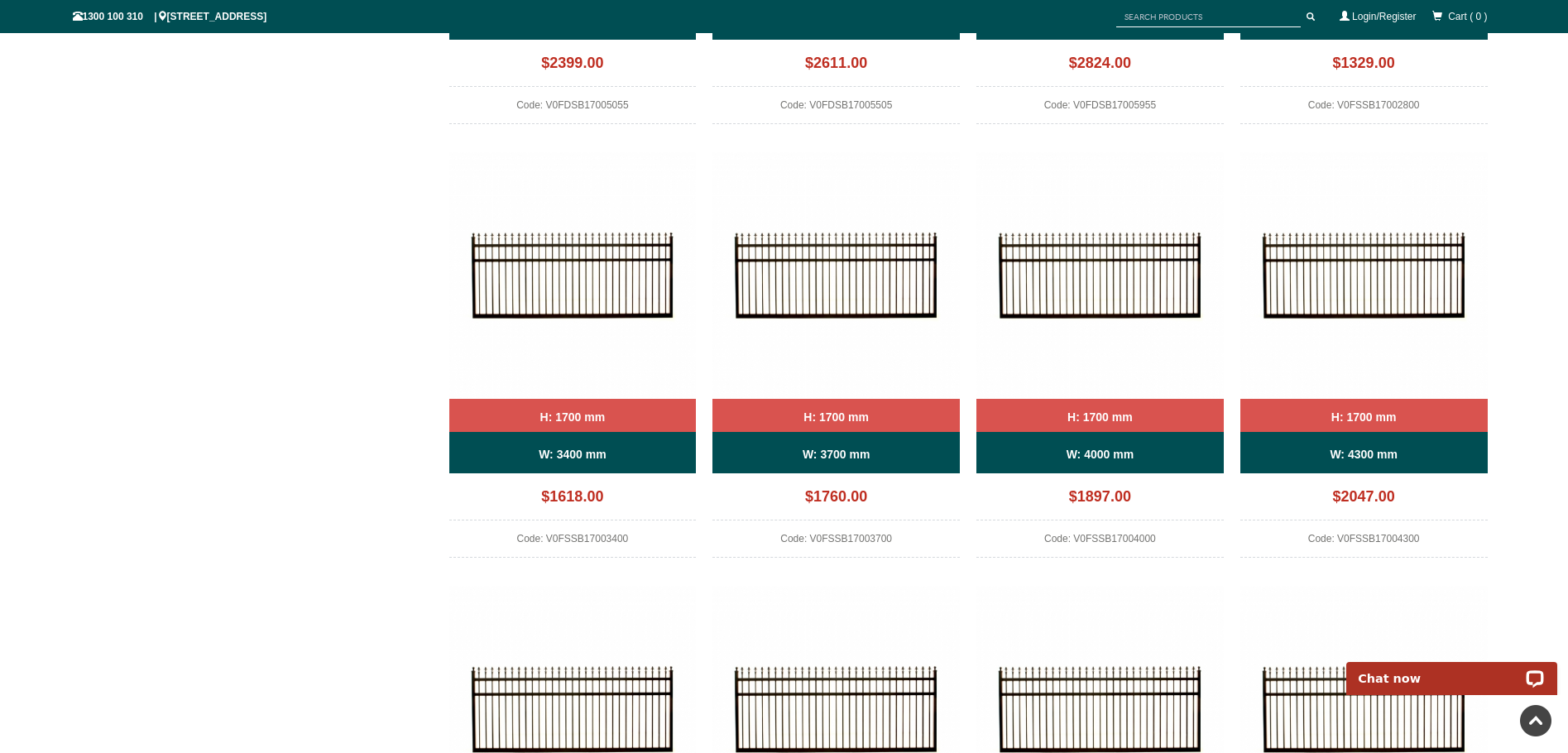
scroll to position [0, 0]
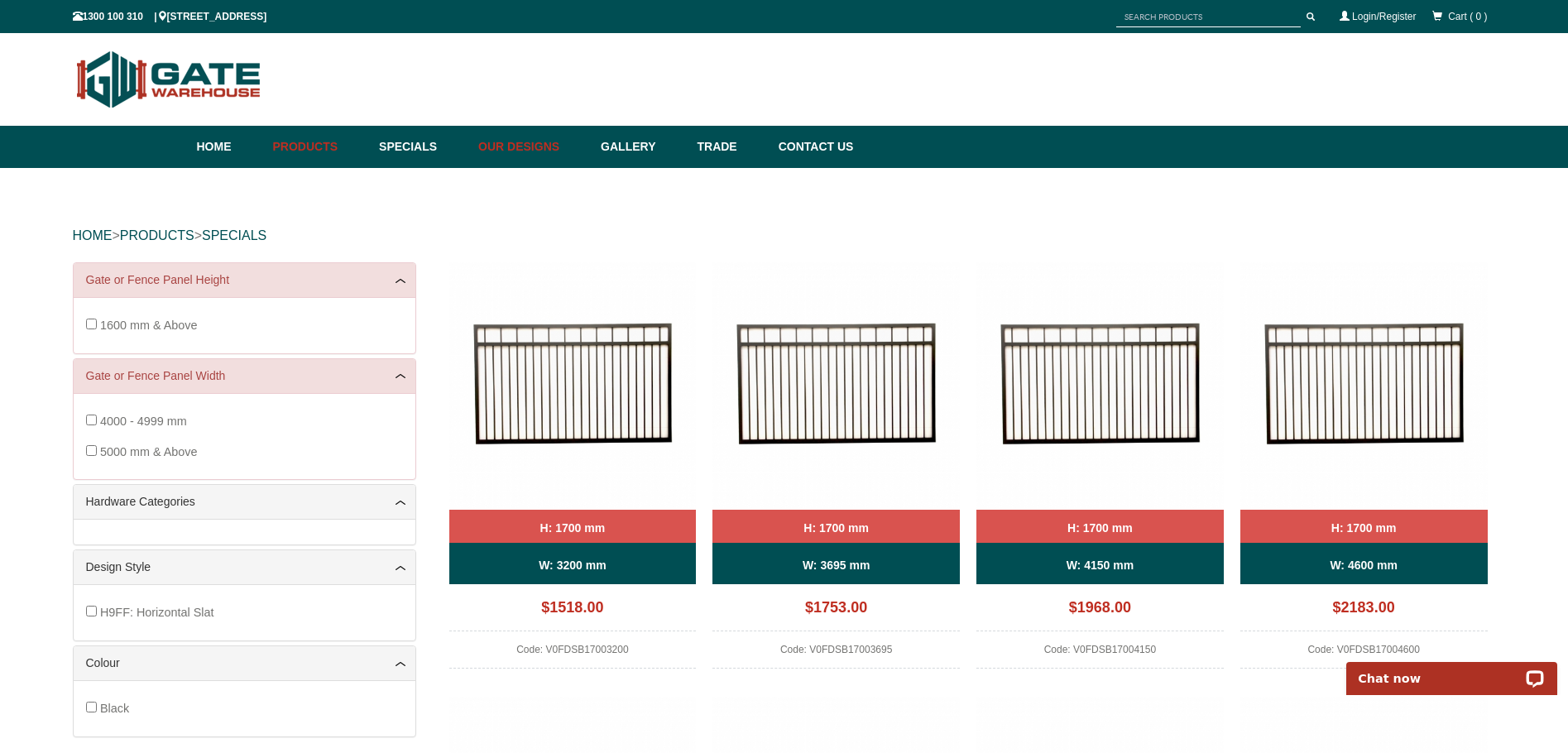
click at [514, 142] on link "Our Designs" at bounding box center [531, 147] width 123 height 42
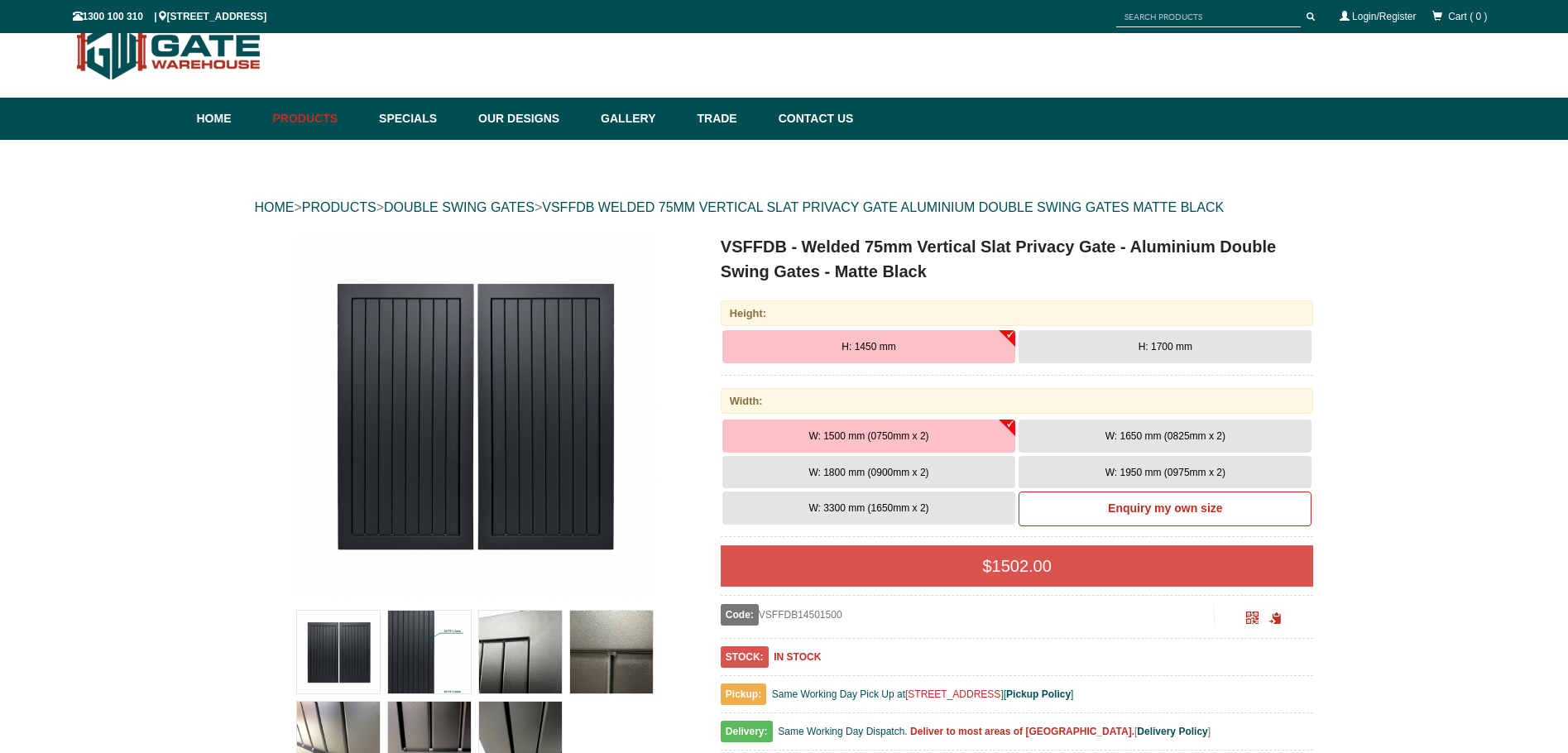
scroll to position [42, 0]
